Goal: Transaction & Acquisition: Subscribe to service/newsletter

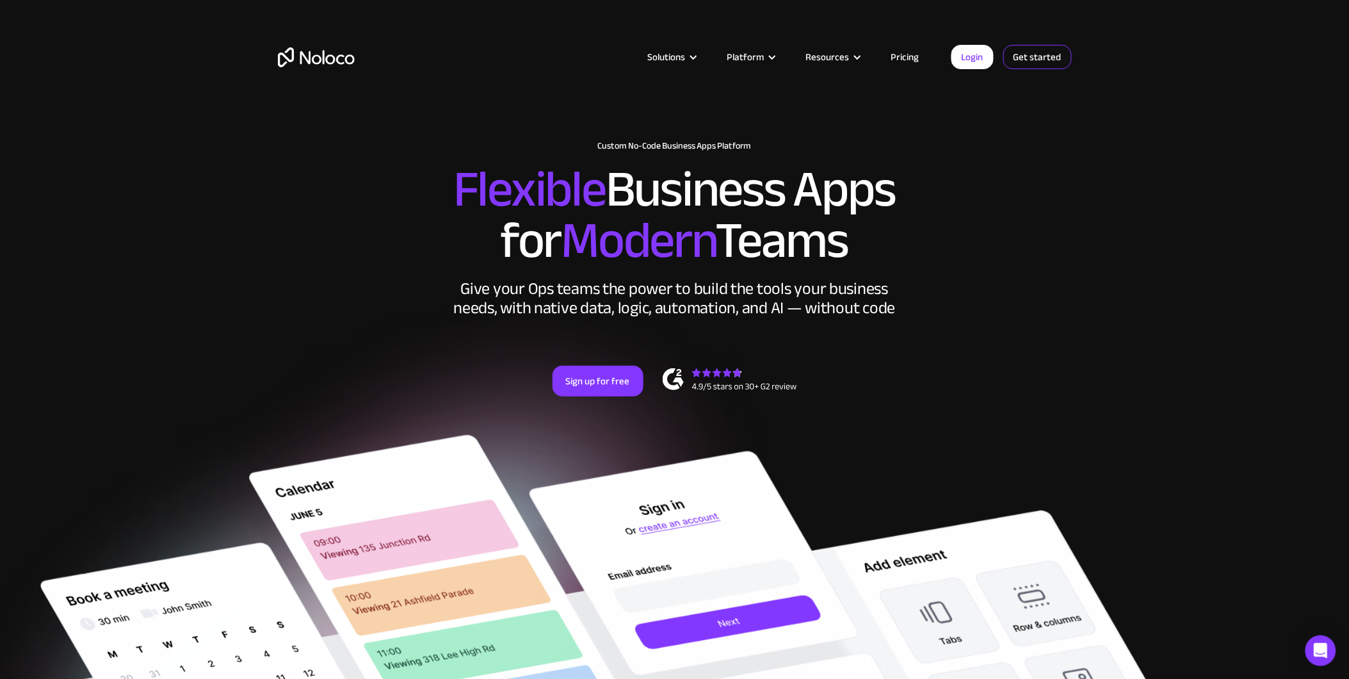
click at [0, 0] on link "Get started" at bounding box center [0, 0] width 0 height 0
click at [971, 58] on link "Login" at bounding box center [973, 57] width 42 height 24
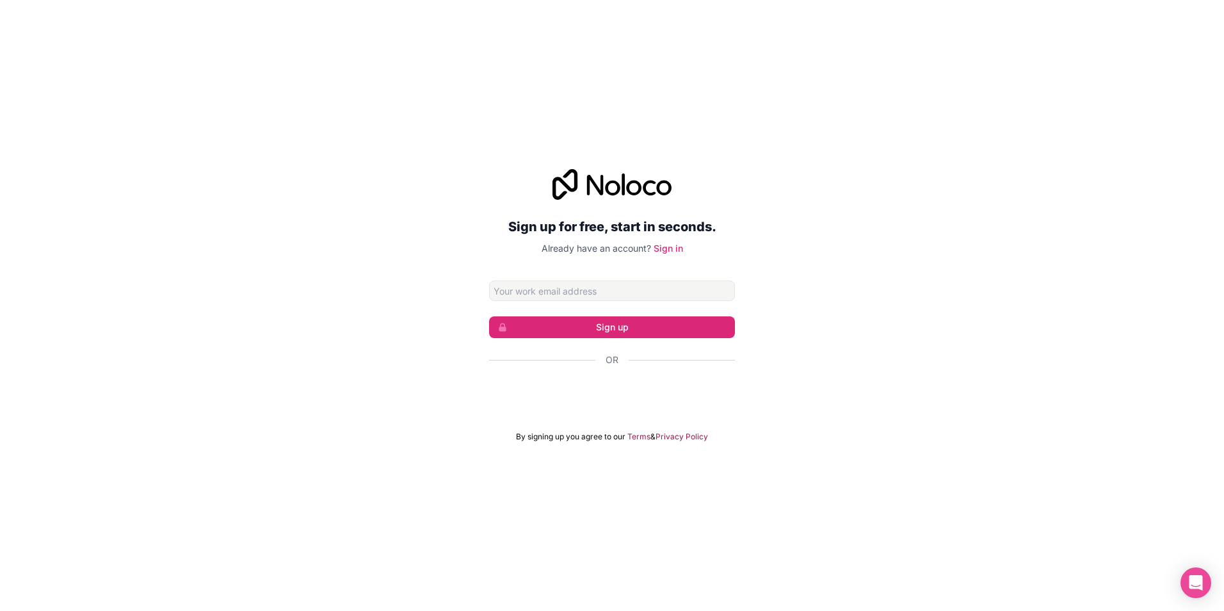
click at [610, 294] on input "Email address" at bounding box center [612, 290] width 246 height 20
type input "mehmet-ali.eslikizi@stalgast.de"
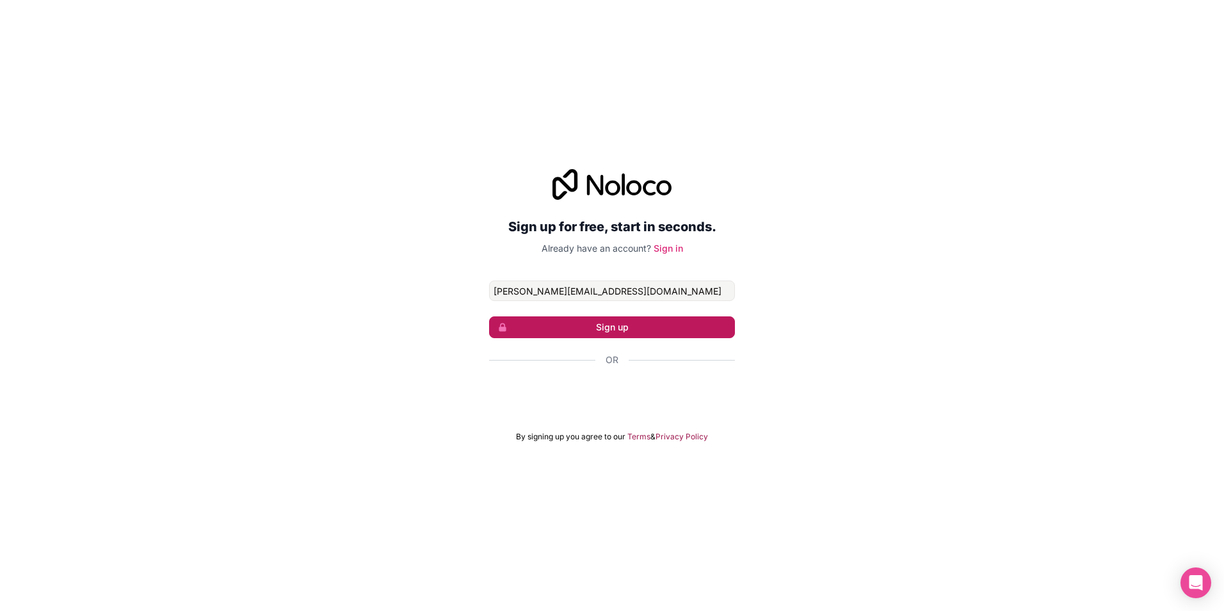
click at [597, 333] on button "Sign up" at bounding box center [612, 327] width 246 height 22
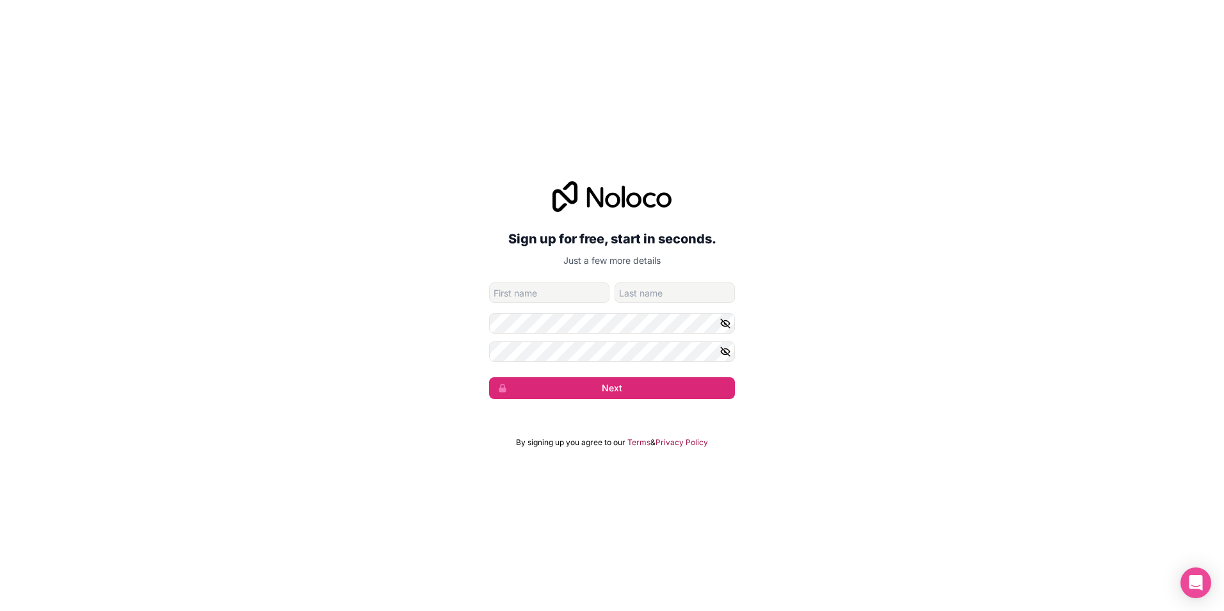
click at [438, 107] on div "Sign up for free, start in seconds. Just a few more details mehmet-ali.eslikizi…" at bounding box center [612, 305] width 1224 height 611
